Goal: Check status

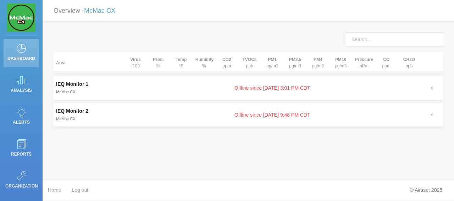
click at [81, 86] on td "IEQ Monitor 1 McMac CX" at bounding box center [88, 87] width 71 height 23
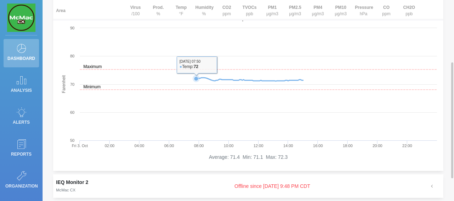
scroll to position [109, 0]
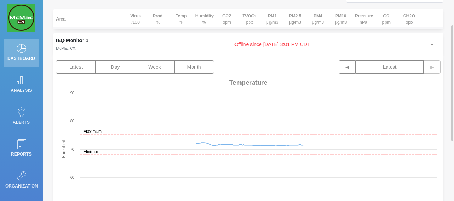
click at [136, 20] on th "Virus /100" at bounding box center [135, 19] width 23 height 21
click at [176, 145] on rect at bounding box center [248, 148] width 385 height 142
click at [203, 142] on icon at bounding box center [204, 143] width 4 height 4
click at [204, 142] on icon at bounding box center [204, 143] width 4 height 4
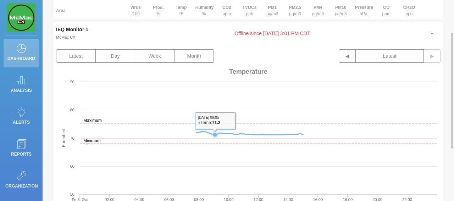
click at [213, 125] on rect at bounding box center [248, 137] width 385 height 142
click at [240, 134] on icon at bounding box center [240, 134] width 4 height 4
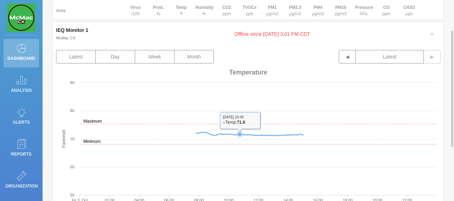
click at [240, 134] on icon at bounding box center [240, 134] width 4 height 4
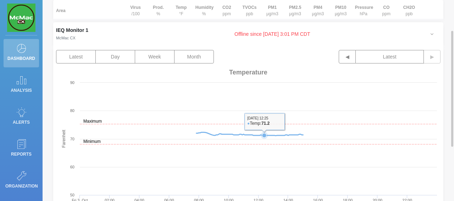
click at [265, 136] on icon at bounding box center [264, 135] width 4 height 4
click at [273, 137] on icon at bounding box center [271, 135] width 4 height 4
click at [275, 137] on icon at bounding box center [274, 135] width 4 height 4
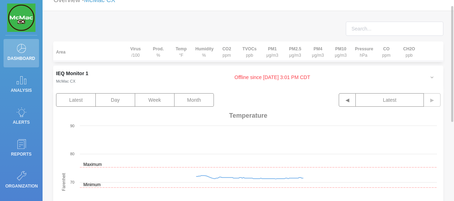
scroll to position [0, 0]
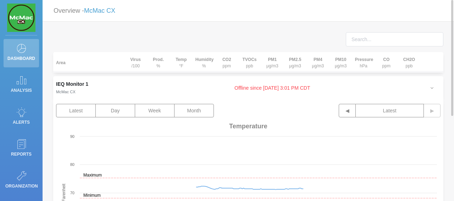
click at [249, 62] on th "TVOCs ppb" at bounding box center [249, 62] width 23 height 21
click at [347, 111] on button "◀" at bounding box center [347, 110] width 17 height 13
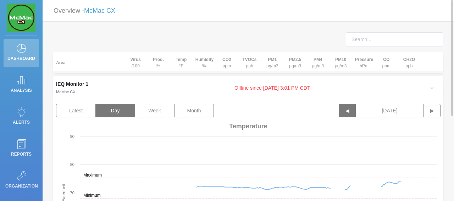
click at [347, 111] on button "◀" at bounding box center [347, 110] width 17 height 13
click at [250, 64] on th "TVOCs ppb" at bounding box center [249, 62] width 23 height 21
click at [214, 67] on th "Humidity %" at bounding box center [204, 62] width 23 height 21
